Goal: Check status: Check status

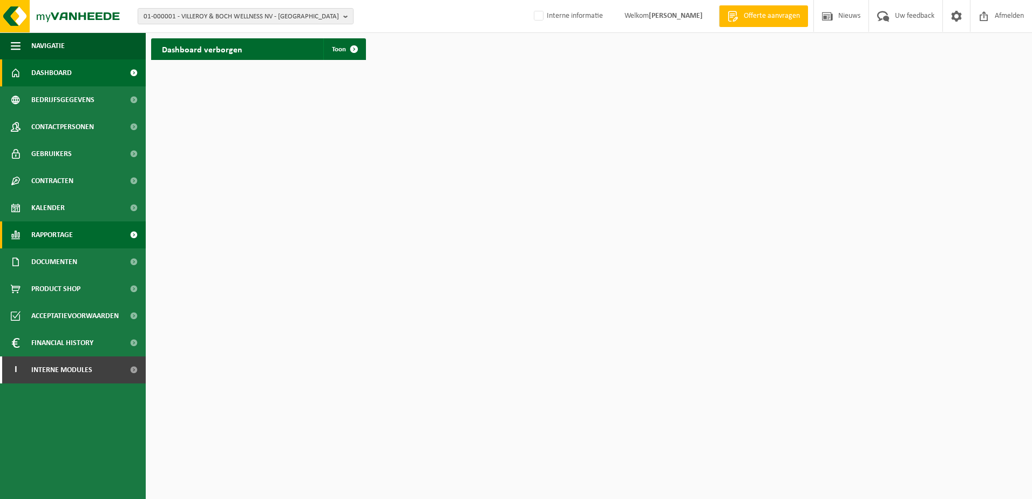
click at [60, 237] on span "Rapportage" at bounding box center [52, 234] width 42 height 27
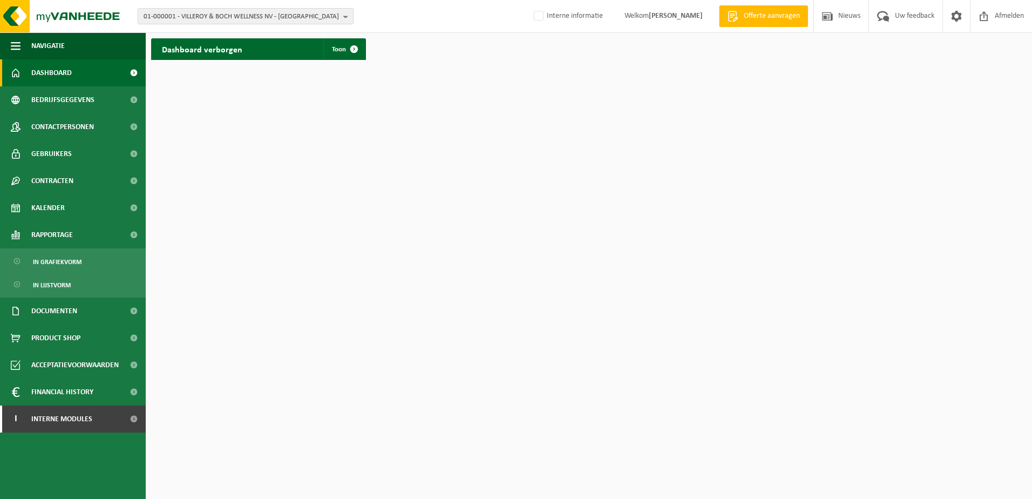
click at [246, 21] on span "01-000001 - VILLEROY & BOCH WELLNESS NV - ROESELARE" at bounding box center [241, 17] width 195 height 16
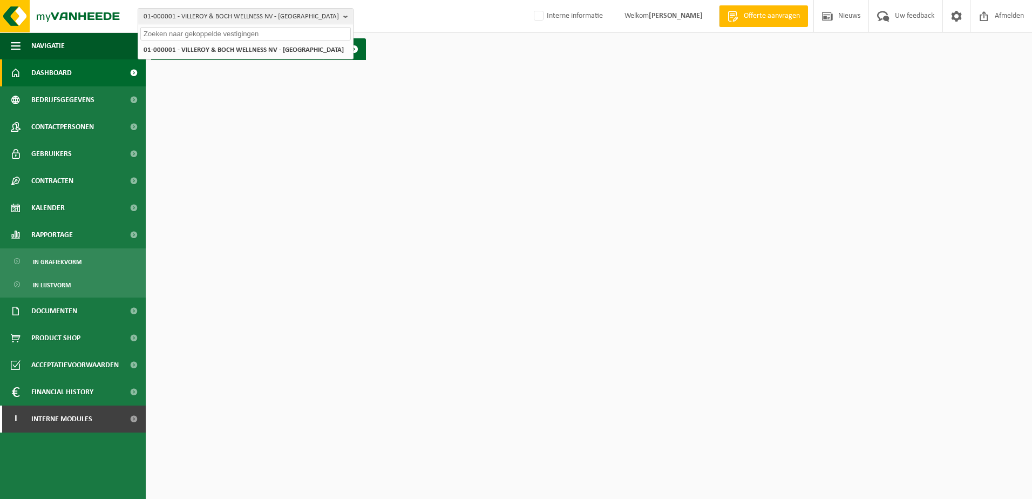
click at [225, 37] on input "text" at bounding box center [245, 33] width 210 height 13
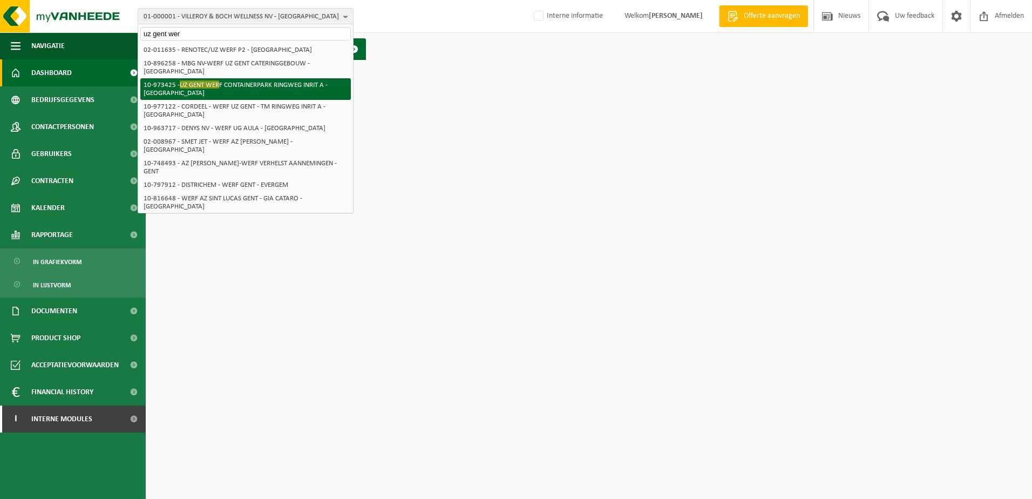
type input "uz gent wer"
click at [259, 78] on li "10-973425 - UZ GENT WER F CONTAINERPARK RINGWEG INRIT A - GENT" at bounding box center [245, 89] width 210 height 22
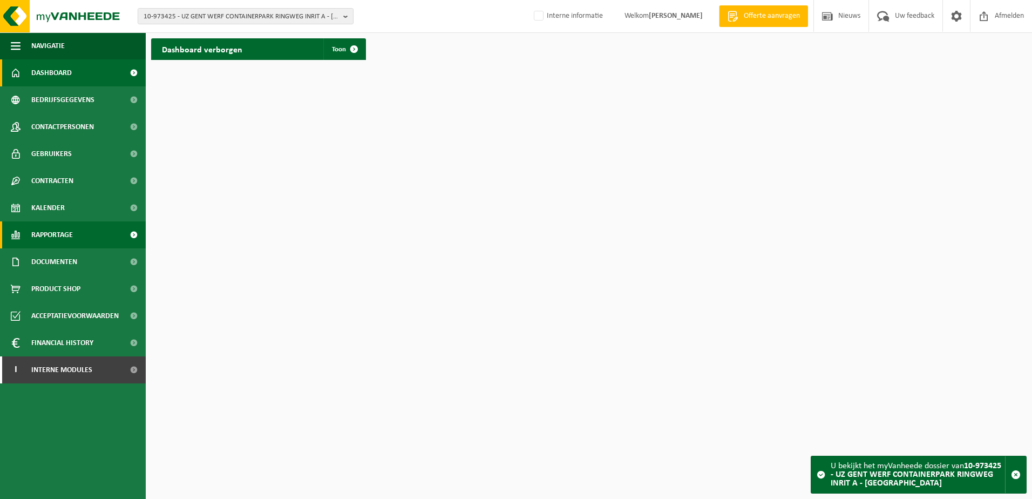
click at [81, 227] on link "Rapportage" at bounding box center [73, 234] width 146 height 27
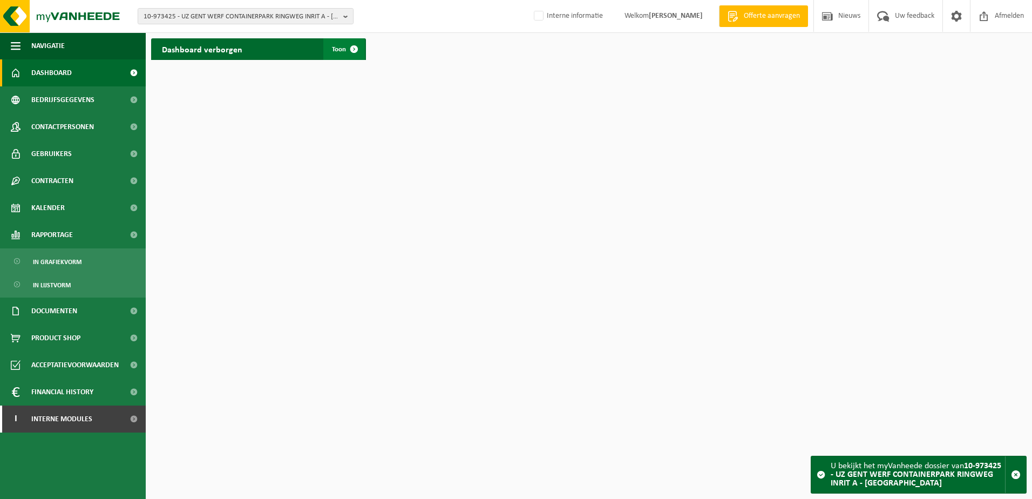
click at [336, 56] on link "Toon" at bounding box center [344, 49] width 42 height 22
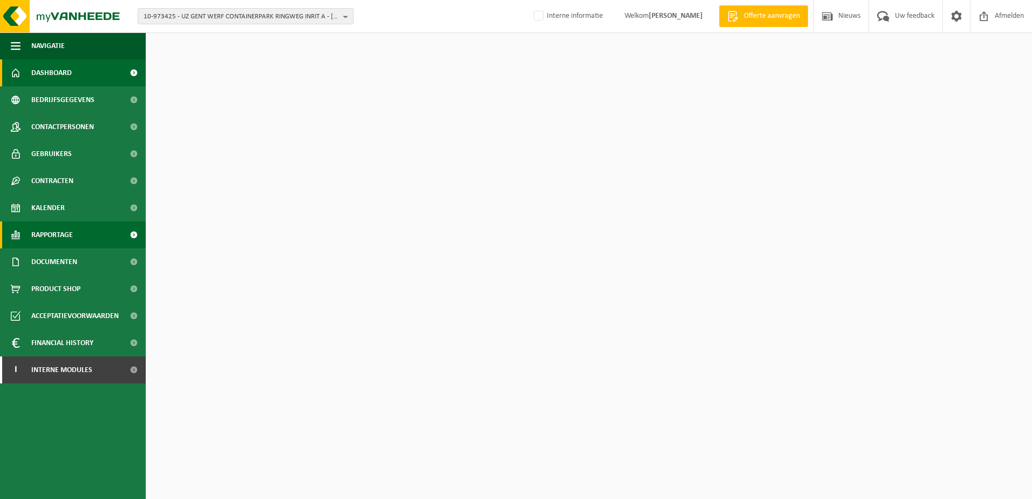
click at [63, 229] on span "Rapportage" at bounding box center [52, 234] width 42 height 27
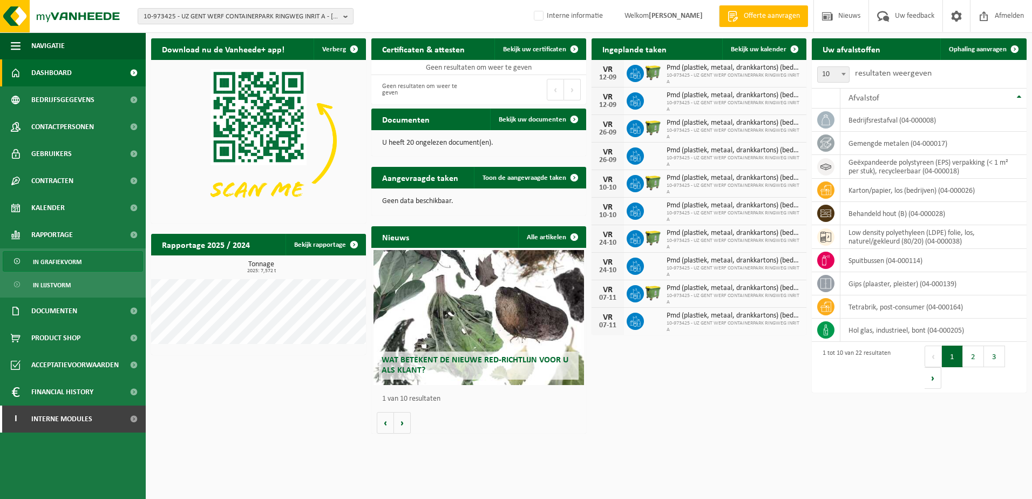
click at [67, 260] on span "In grafiekvorm" at bounding box center [57, 261] width 49 height 21
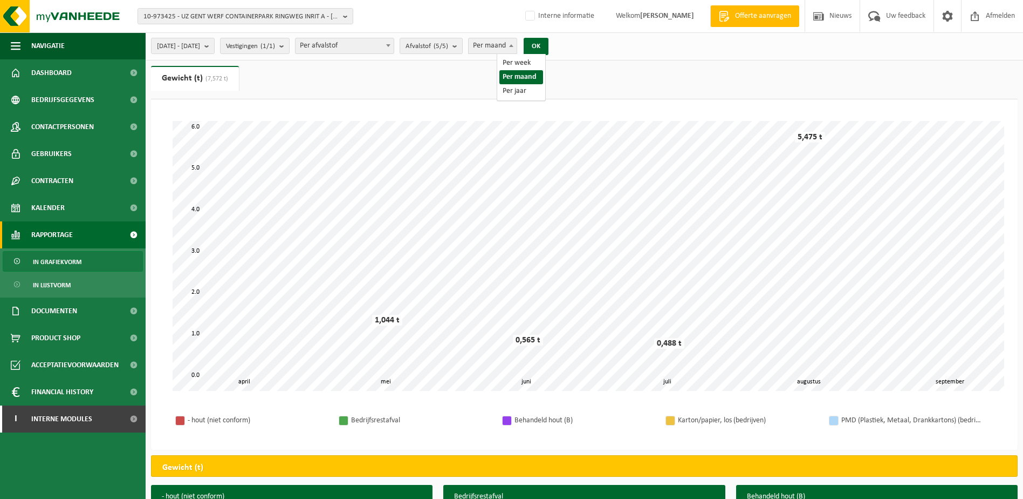
click at [517, 46] on span "Per maand" at bounding box center [493, 45] width 48 height 15
click at [549, 52] on button "OK" at bounding box center [536, 46] width 25 height 17
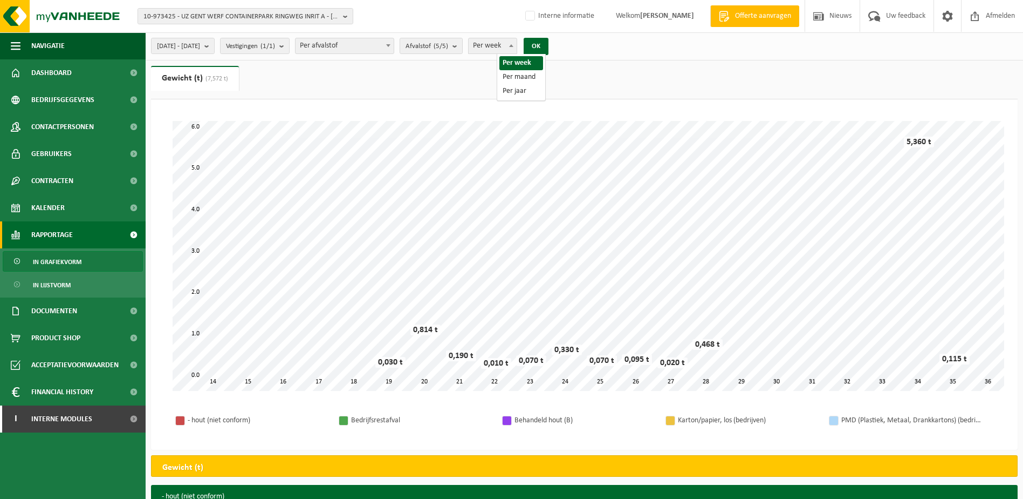
click at [517, 46] on span "Per week" at bounding box center [493, 45] width 48 height 15
click at [517, 45] on span "Per week" at bounding box center [493, 45] width 48 height 15
select select "2"
click at [549, 50] on button "OK" at bounding box center [536, 46] width 25 height 17
